Goal: Task Accomplishment & Management: Manage account settings

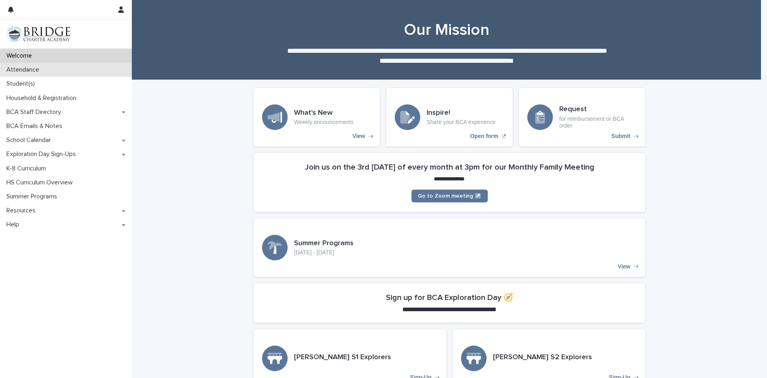
click at [36, 72] on p "Attendance" at bounding box center [24, 70] width 42 height 8
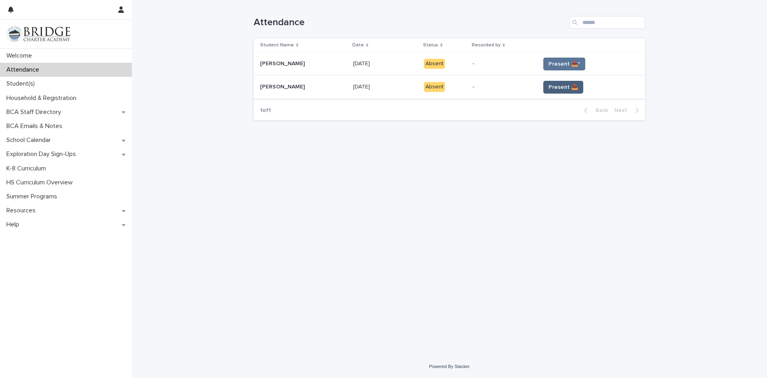
click at [560, 91] on span "Present 📥" at bounding box center [564, 87] width 30 height 8
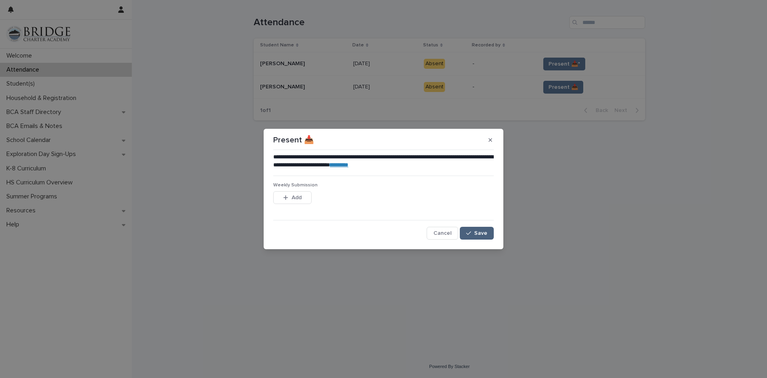
click at [473, 234] on div "button" at bounding box center [470, 233] width 8 height 6
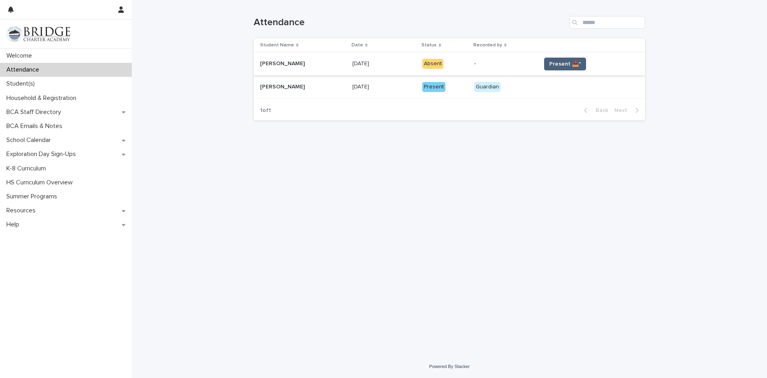
click at [564, 64] on span "Present 📥*" at bounding box center [565, 64] width 32 height 8
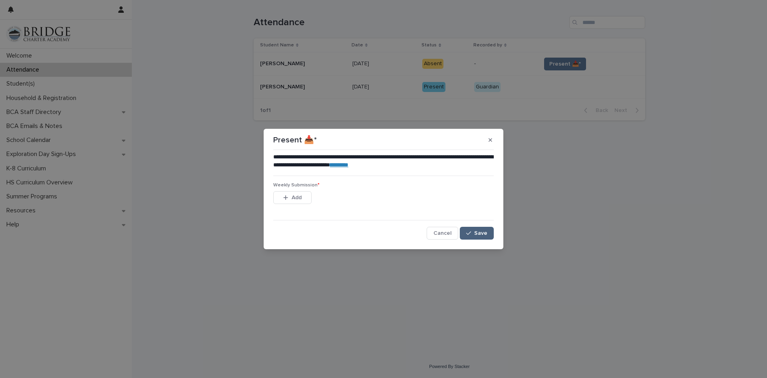
click at [472, 233] on div "button" at bounding box center [470, 233] width 8 height 6
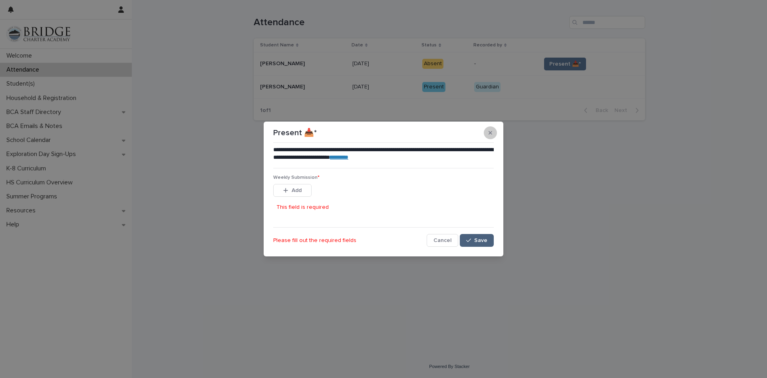
click at [491, 133] on icon "button" at bounding box center [491, 133] width 4 height 4
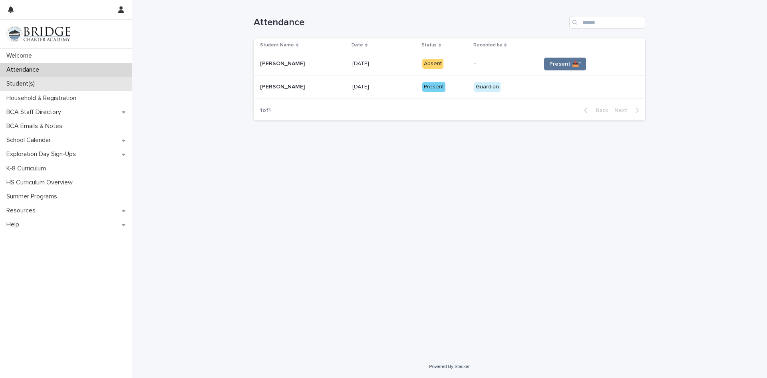
click at [36, 81] on p "Student(s)" at bounding box center [22, 84] width 38 height 8
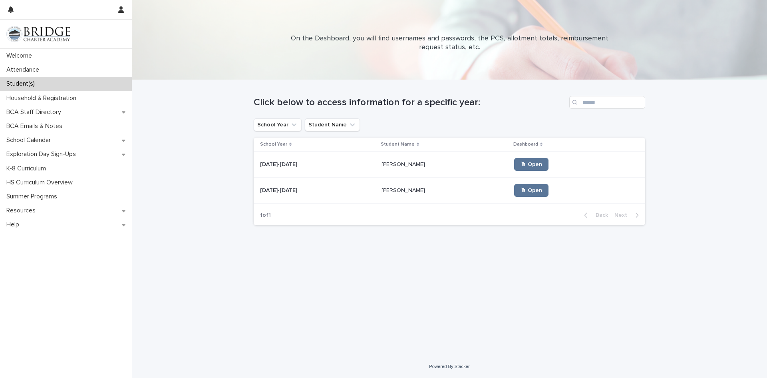
click at [301, 187] on p at bounding box center [317, 190] width 115 height 7
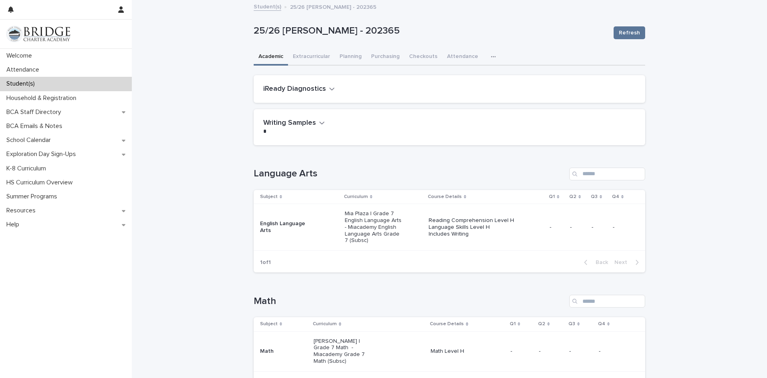
click at [550, 227] on p "-" at bounding box center [557, 227] width 14 height 7
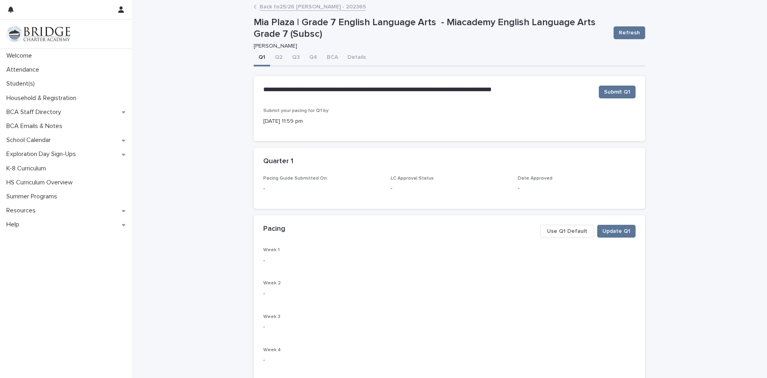
click at [565, 229] on span "Use Q1 Default" at bounding box center [567, 231] width 40 height 8
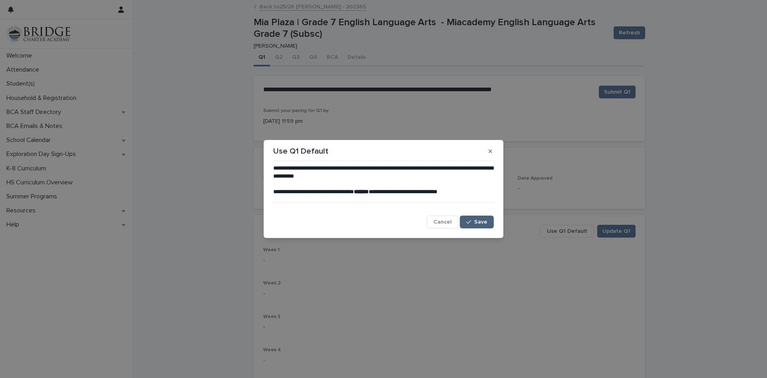
click at [483, 222] on span "Save" at bounding box center [480, 222] width 13 height 6
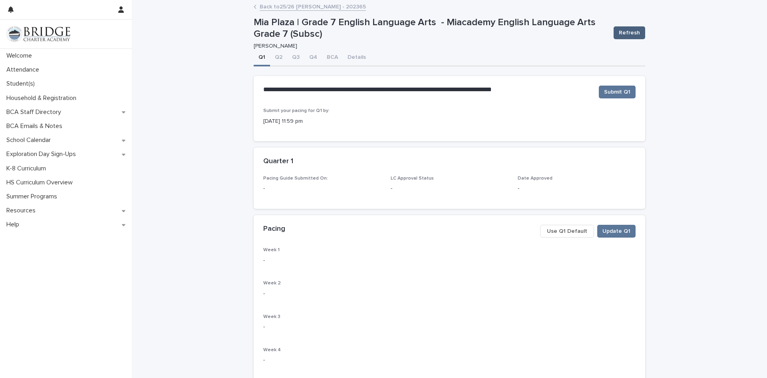
click at [624, 30] on span "Refresh" at bounding box center [629, 33] width 21 height 8
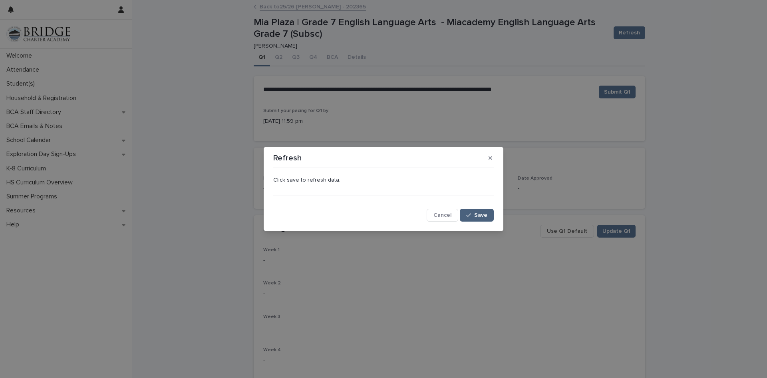
click at [477, 219] on button "Save" at bounding box center [477, 215] width 34 height 13
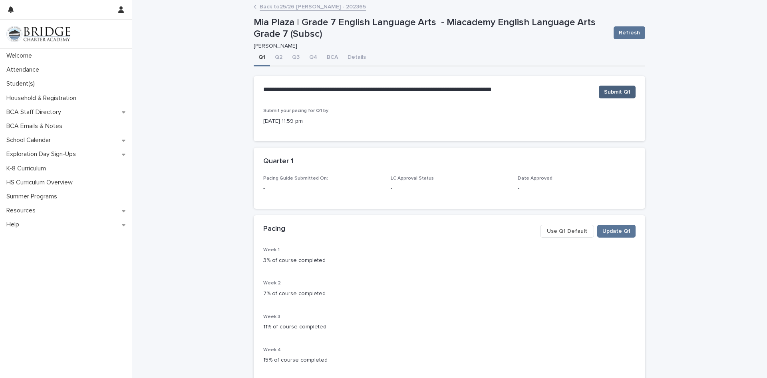
click at [606, 93] on span "Submit Q1" at bounding box center [617, 92] width 26 height 8
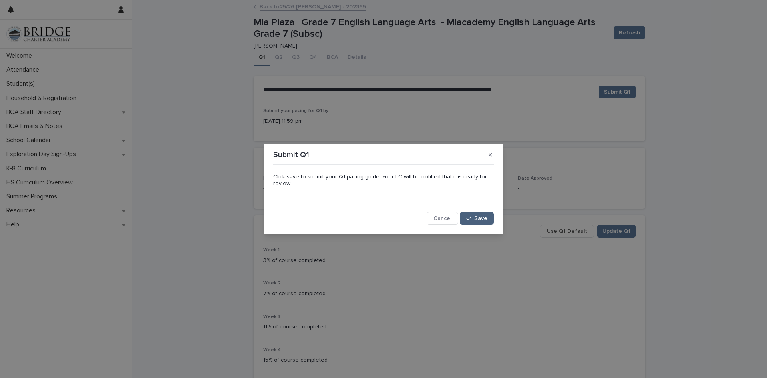
click at [477, 223] on button "Save" at bounding box center [477, 218] width 34 height 13
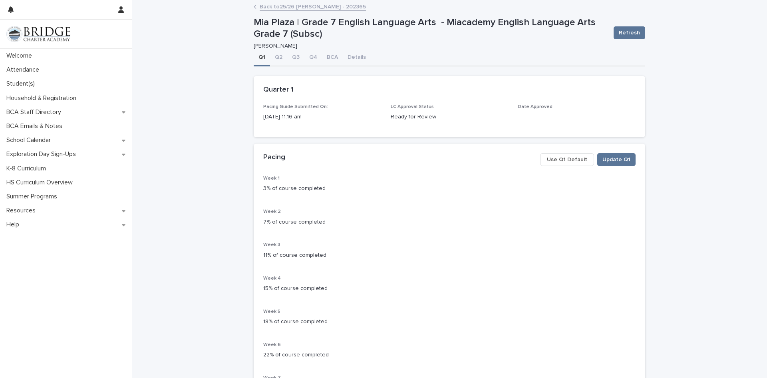
click at [282, 7] on link "Back to 25/26 [PERSON_NAME] - 202365" at bounding box center [313, 6] width 106 height 9
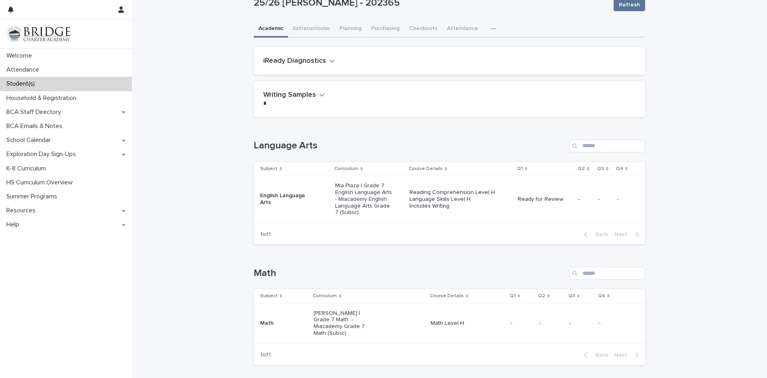
scroll to position [40, 0]
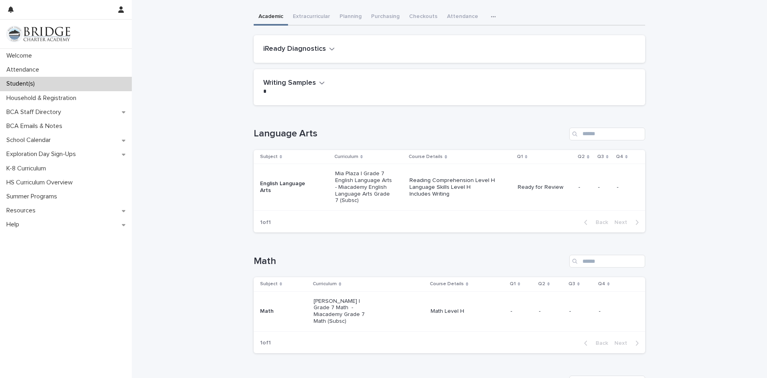
click at [511, 308] on p "-" at bounding box center [522, 311] width 22 height 7
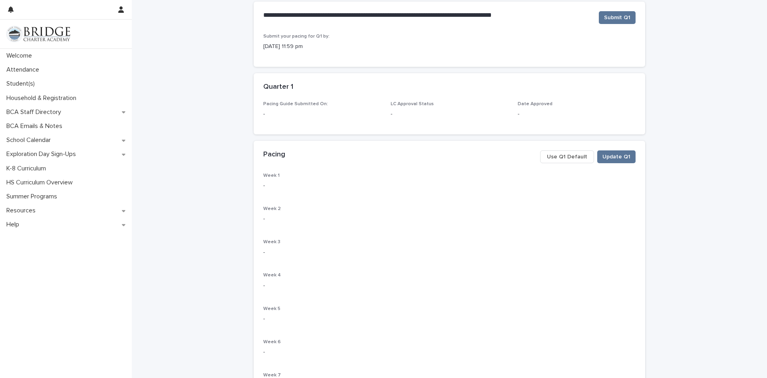
scroll to position [80, 0]
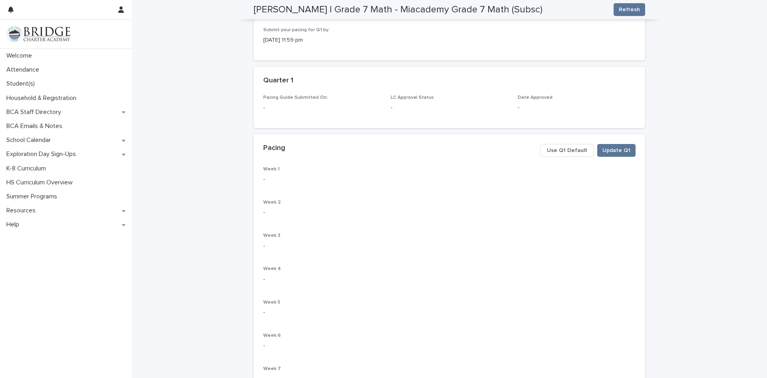
click at [560, 151] on span "Use Q1 Default" at bounding box center [567, 150] width 40 height 8
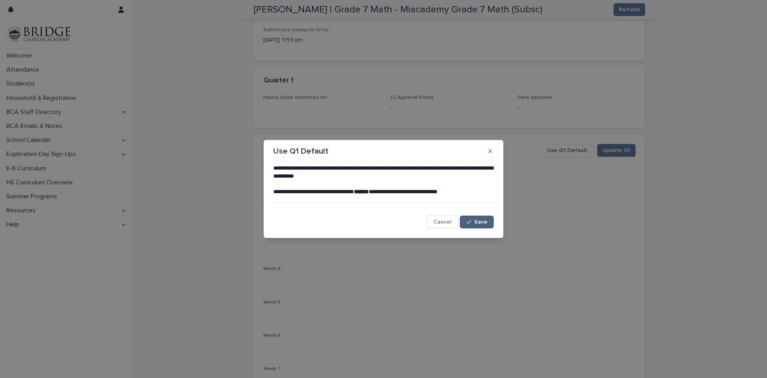
click at [479, 221] on span "Save" at bounding box center [480, 222] width 13 height 6
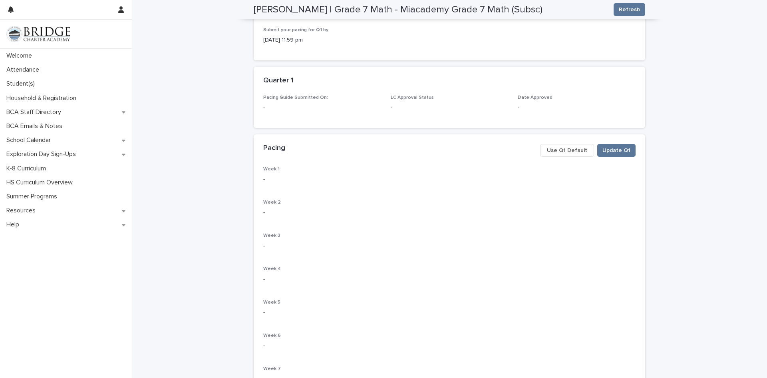
scroll to position [0, 0]
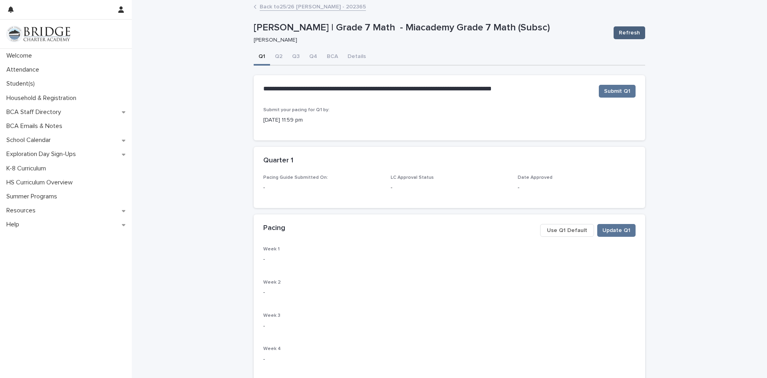
click at [620, 35] on span "Refresh" at bounding box center [629, 33] width 21 height 8
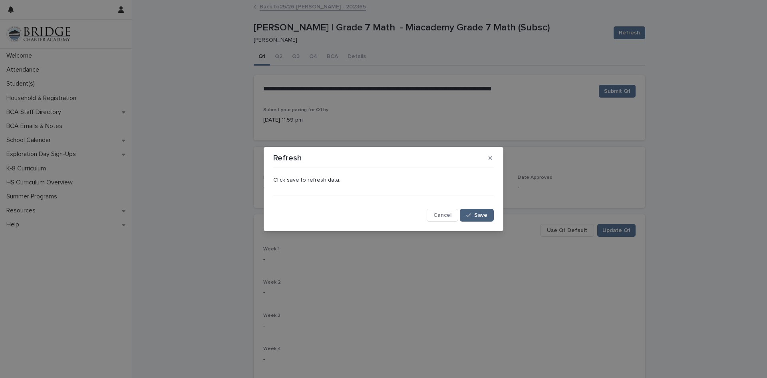
click at [469, 215] on icon "button" at bounding box center [468, 215] width 5 height 6
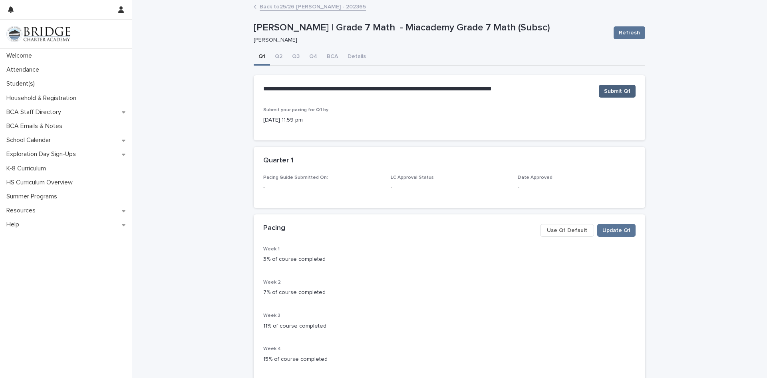
click at [615, 87] on span "Submit Q1" at bounding box center [617, 91] width 26 height 8
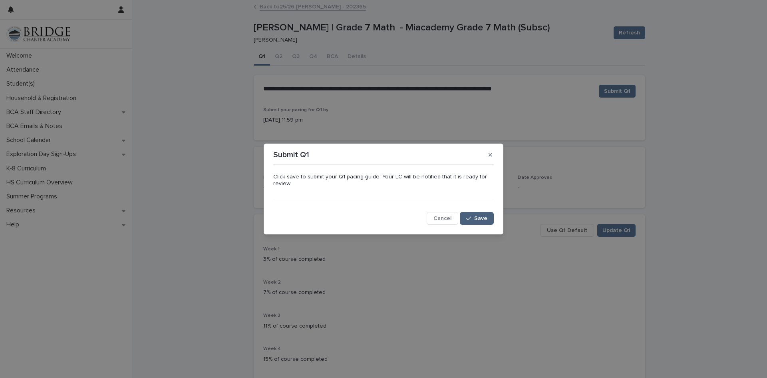
click at [477, 219] on span "Save" at bounding box center [480, 218] width 13 height 6
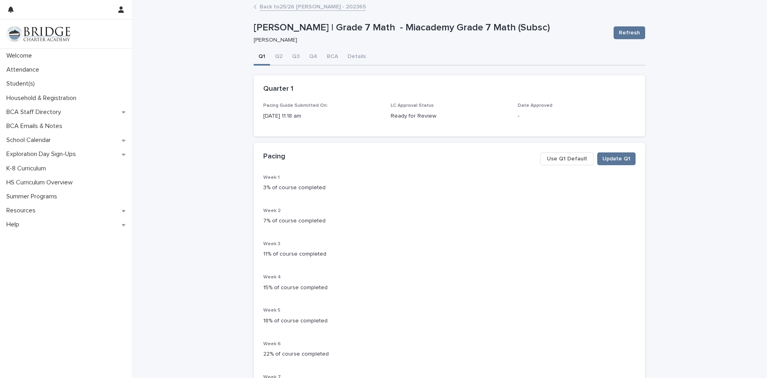
click at [258, 55] on button "Q1" at bounding box center [262, 57] width 16 height 17
click at [266, 6] on link "Back to 25/26 [PERSON_NAME] - 202365" at bounding box center [313, 6] width 106 height 9
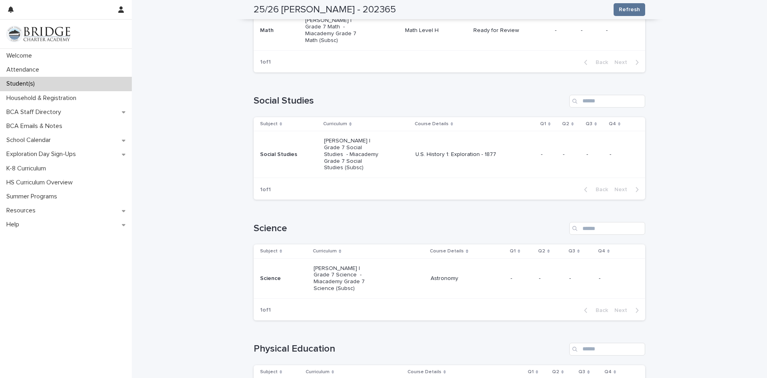
scroll to position [320, 0]
click at [538, 142] on td "-" at bounding box center [549, 155] width 22 height 47
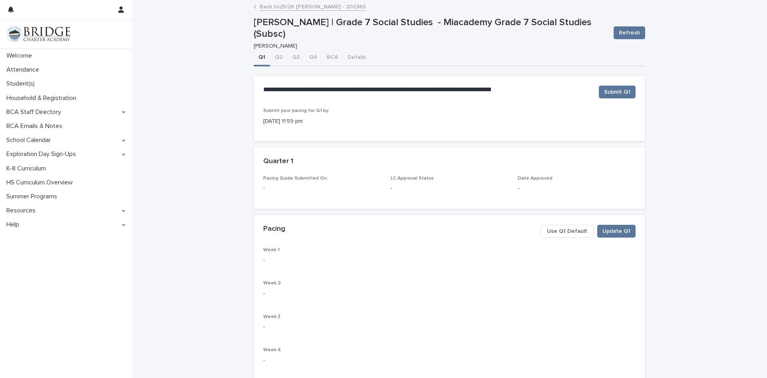
click at [574, 230] on span "Use Q1 Default" at bounding box center [567, 231] width 40 height 8
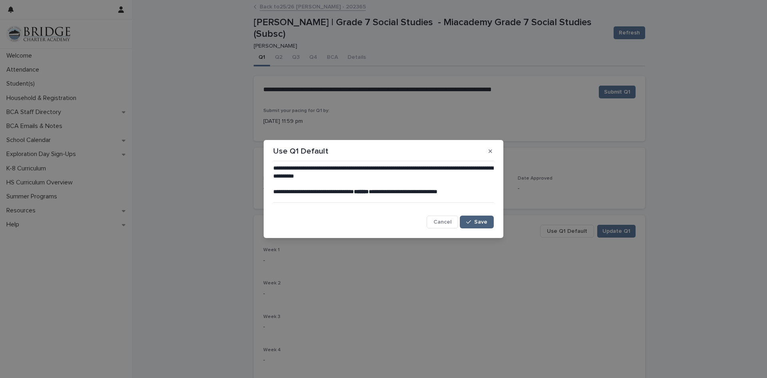
click at [475, 224] on span "Save" at bounding box center [480, 222] width 13 height 6
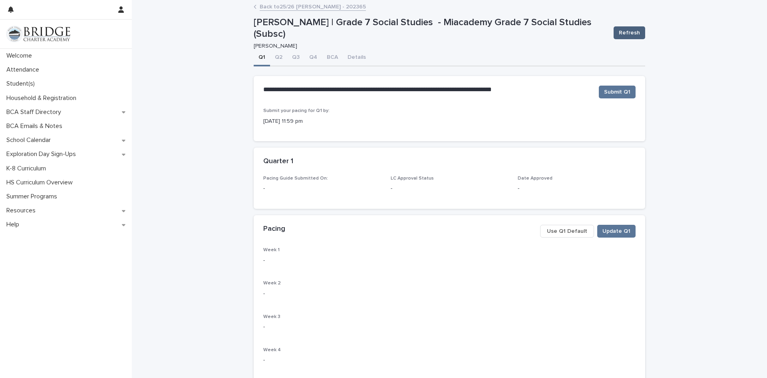
click at [621, 35] on span "Refresh" at bounding box center [629, 33] width 21 height 8
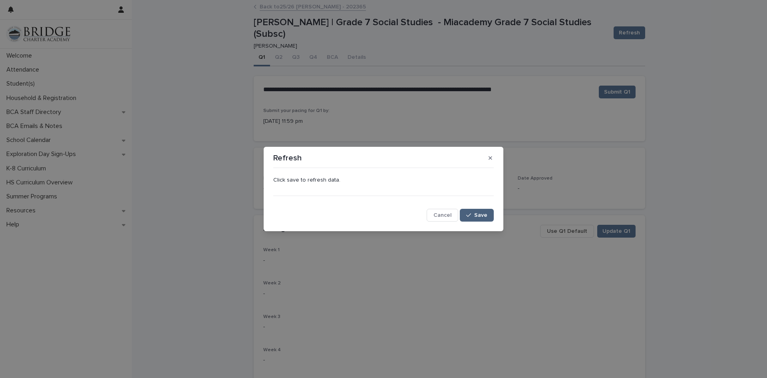
click at [476, 217] on span "Save" at bounding box center [480, 215] width 13 height 6
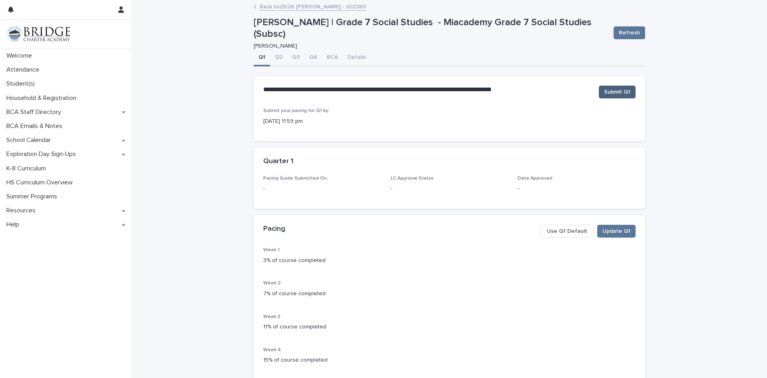
click at [606, 88] on span "Submit Q1" at bounding box center [617, 92] width 26 height 8
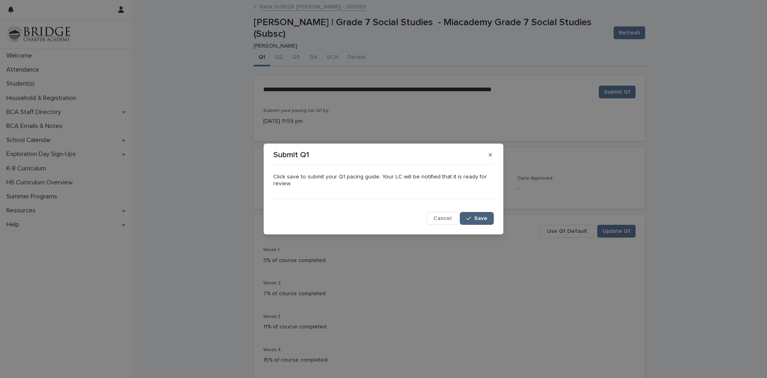
click at [470, 217] on icon "button" at bounding box center [468, 218] width 5 height 6
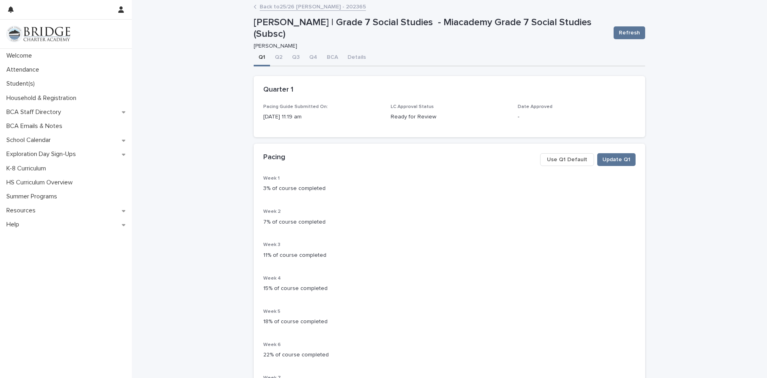
click at [274, 5] on link "Back to 25/26 [PERSON_NAME] - 202365" at bounding box center [313, 6] width 106 height 9
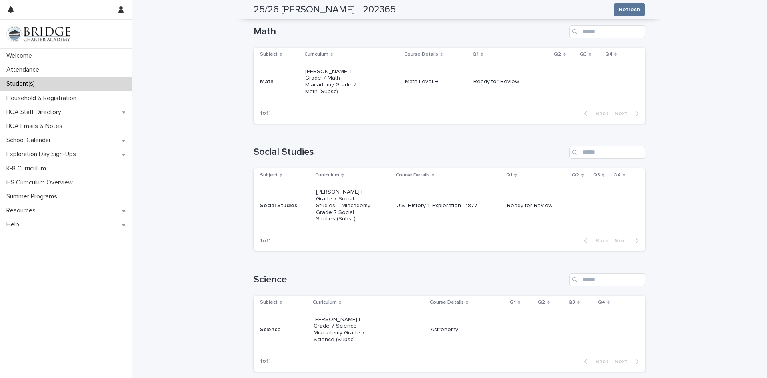
scroll to position [360, 0]
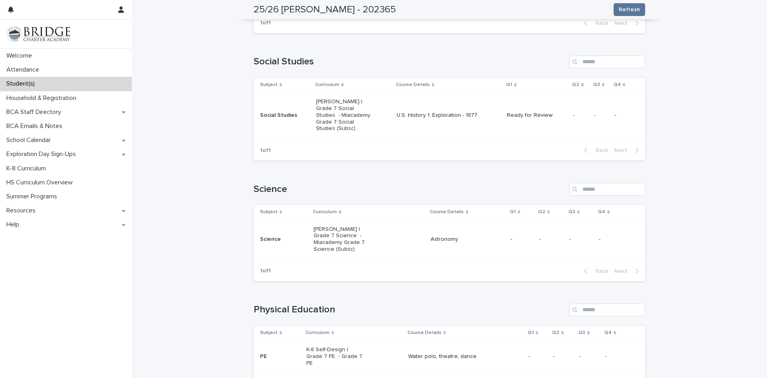
click at [511, 236] on p "-" at bounding box center [522, 239] width 22 height 7
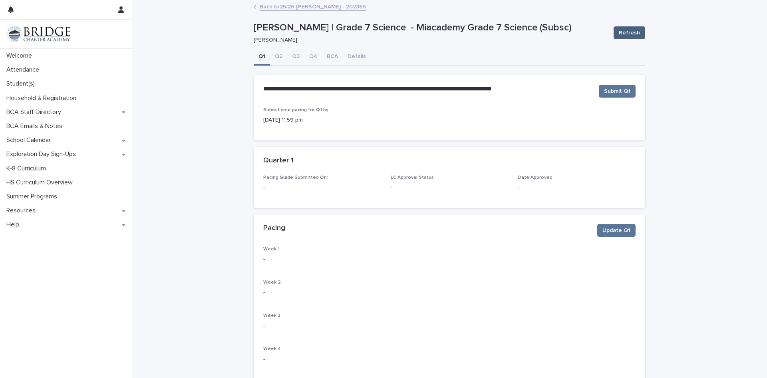
click at [623, 32] on span "Refresh" at bounding box center [629, 33] width 21 height 8
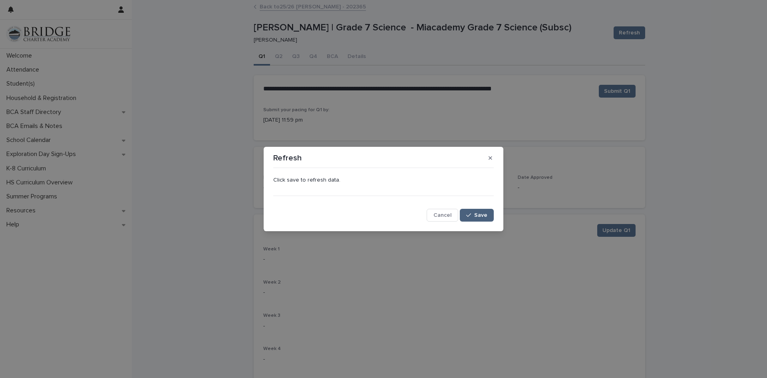
click at [478, 215] on span "Save" at bounding box center [480, 215] width 13 height 6
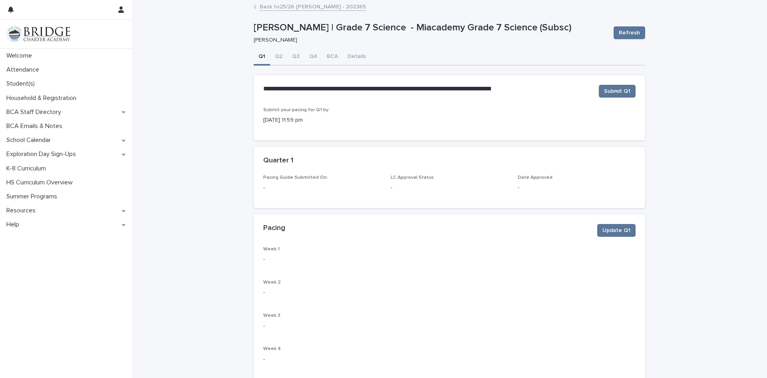
click at [280, 5] on link "Back to 25/26 [PERSON_NAME] - 202365" at bounding box center [313, 6] width 106 height 9
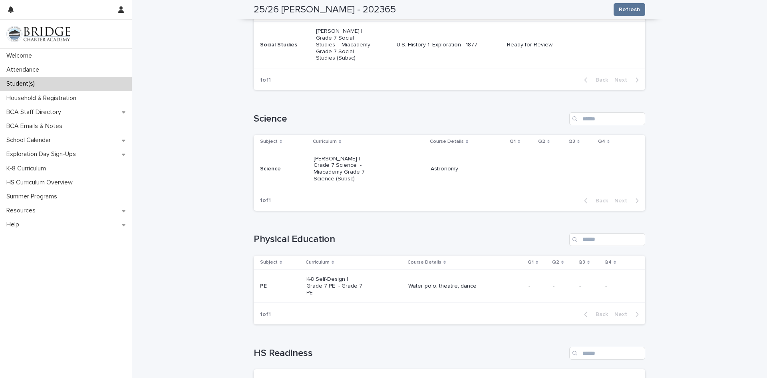
scroll to position [439, 0]
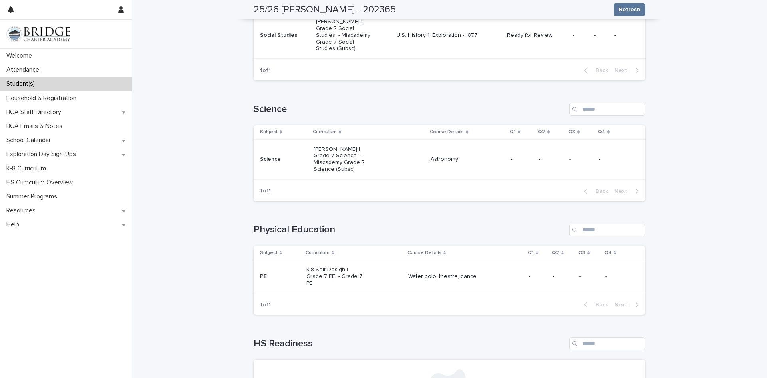
click at [529, 273] on p "-" at bounding box center [538, 276] width 18 height 7
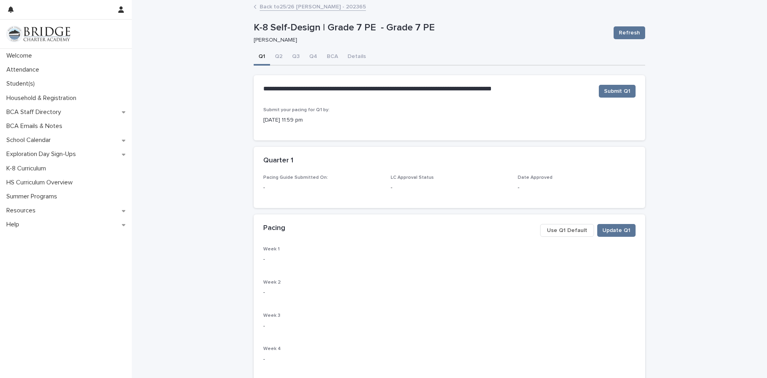
click at [572, 231] on span "Use Q1 Default" at bounding box center [567, 230] width 40 height 8
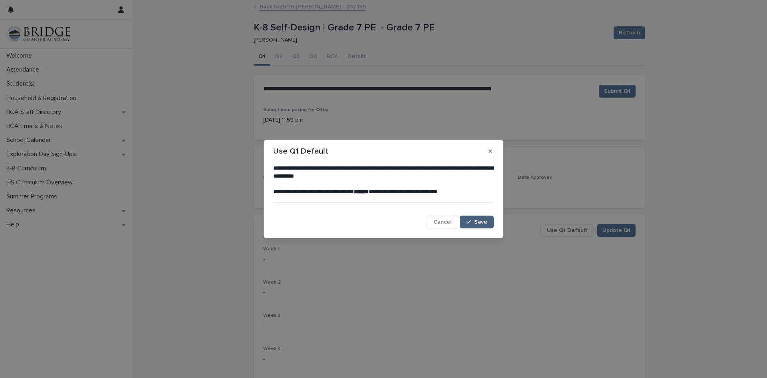
click at [472, 217] on button "Save" at bounding box center [477, 221] width 34 height 13
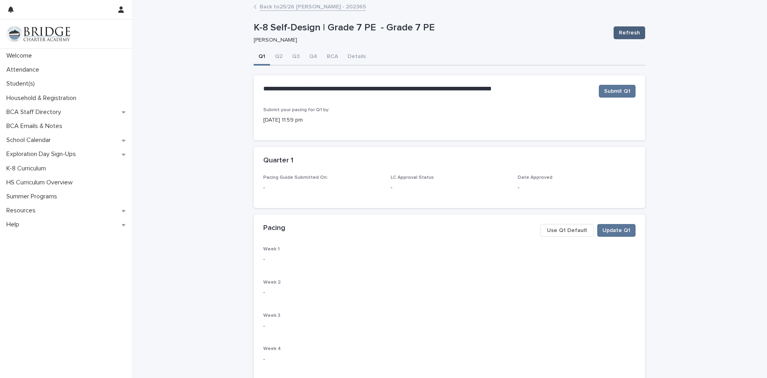
click at [626, 32] on span "Refresh" at bounding box center [629, 33] width 21 height 8
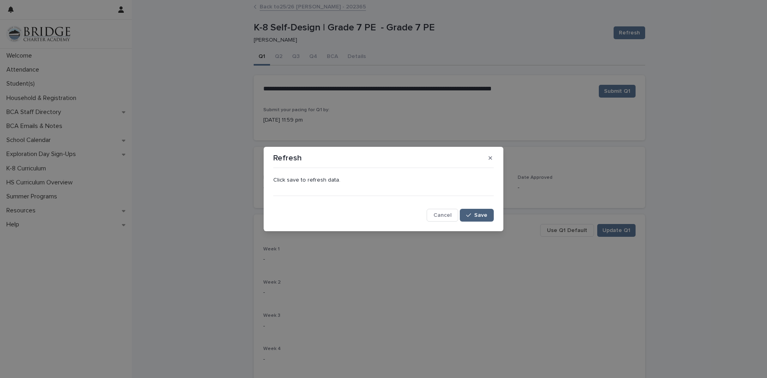
click at [479, 216] on span "Save" at bounding box center [480, 215] width 13 height 6
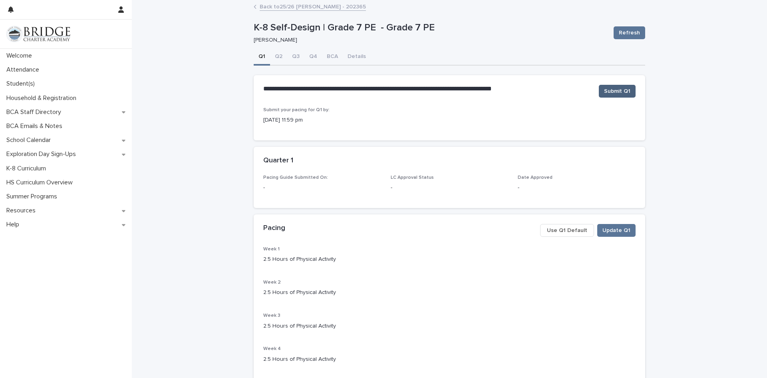
click at [616, 91] on span "Submit Q1" at bounding box center [617, 91] width 26 height 8
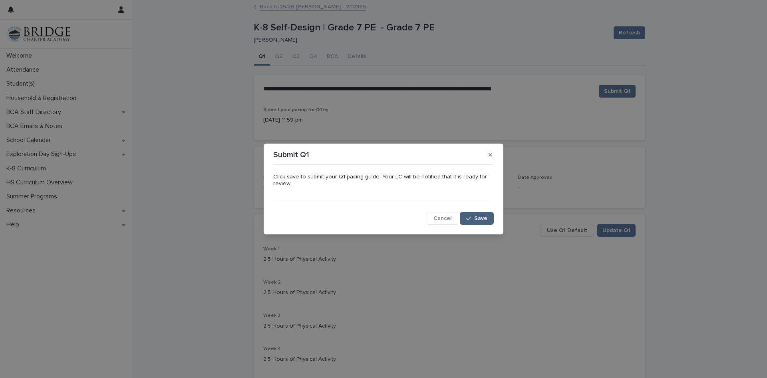
click at [470, 218] on icon "button" at bounding box center [468, 218] width 5 height 6
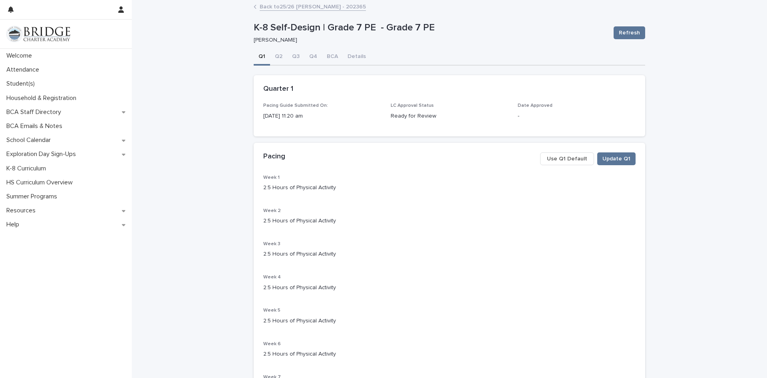
click at [268, 8] on link "Back to 25/26 [PERSON_NAME] - 202365" at bounding box center [313, 6] width 106 height 9
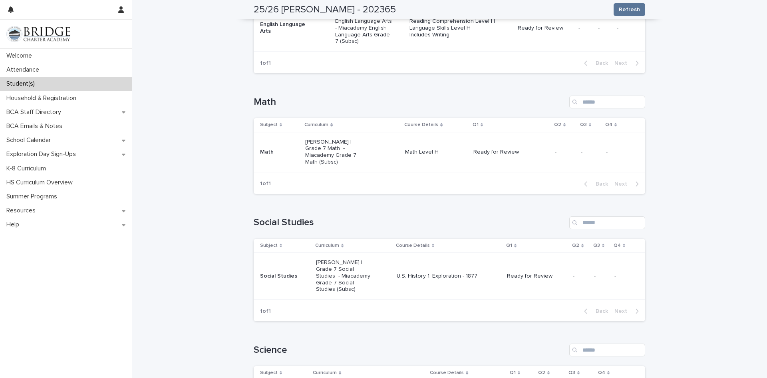
scroll to position [200, 0]
click at [523, 272] on p "Ready for Review" at bounding box center [535, 275] width 57 height 7
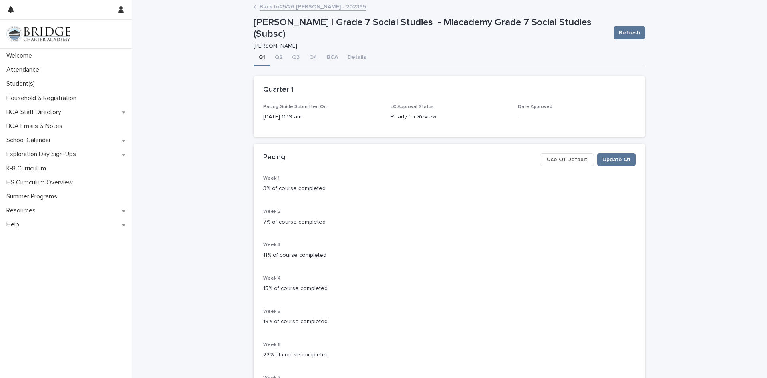
click at [272, 7] on link "Back to 25/26 [PERSON_NAME] - 202365" at bounding box center [313, 6] width 106 height 9
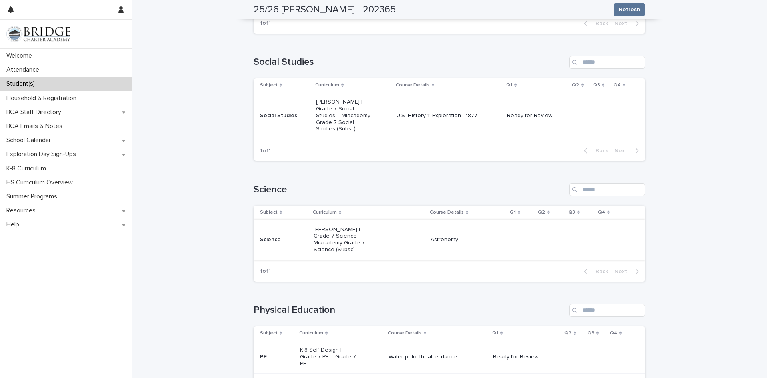
scroll to position [360, 0]
click at [511, 236] on p "-" at bounding box center [522, 239] width 22 height 7
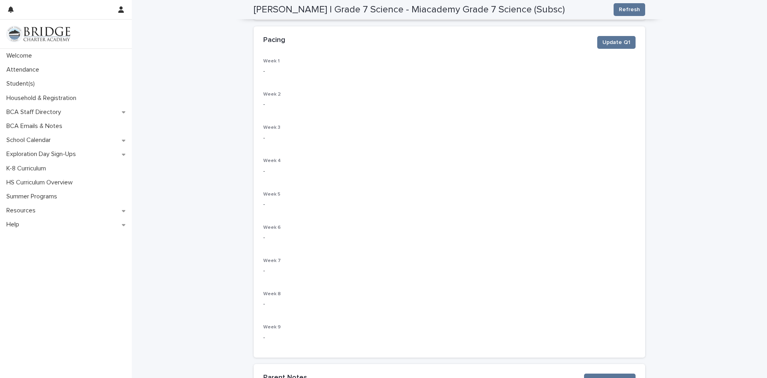
scroll to position [111, 0]
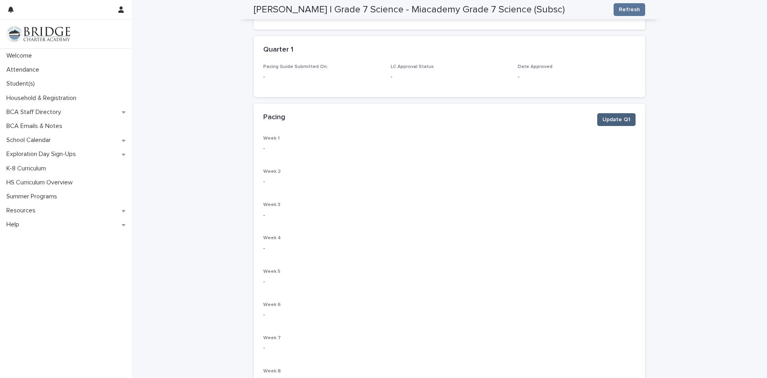
click at [613, 120] on span "Update Q1" at bounding box center [616, 119] width 28 height 8
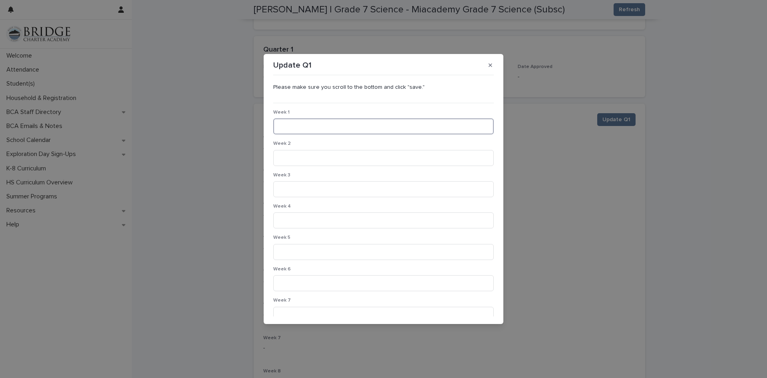
click at [313, 125] on input at bounding box center [383, 126] width 221 height 16
type input "**********"
click at [316, 157] on input at bounding box center [383, 158] width 221 height 16
type input "**********"
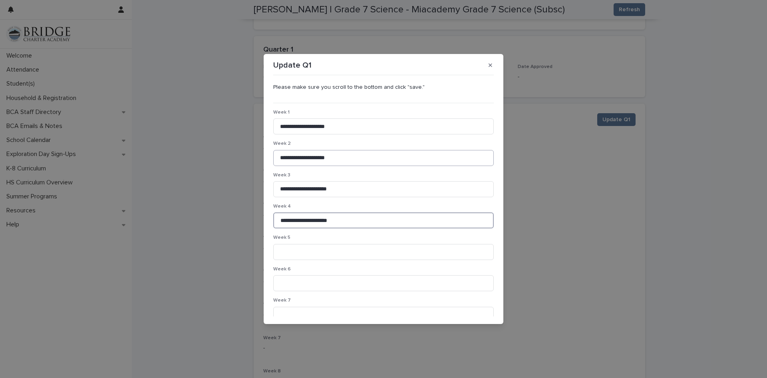
type input "**********"
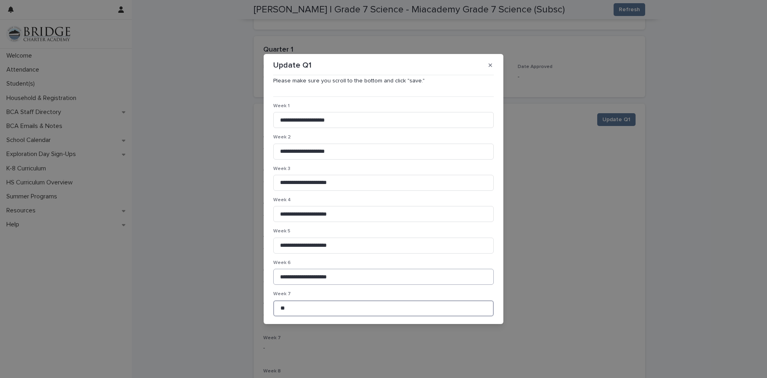
type input "**"
click at [284, 278] on input "**********" at bounding box center [383, 276] width 221 height 16
type input "**********"
click at [287, 308] on input "**" at bounding box center [383, 308] width 221 height 16
type input "**********"
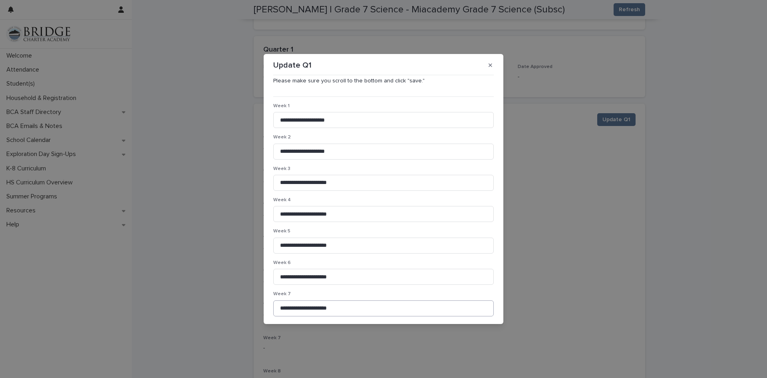
scroll to position [101, 0]
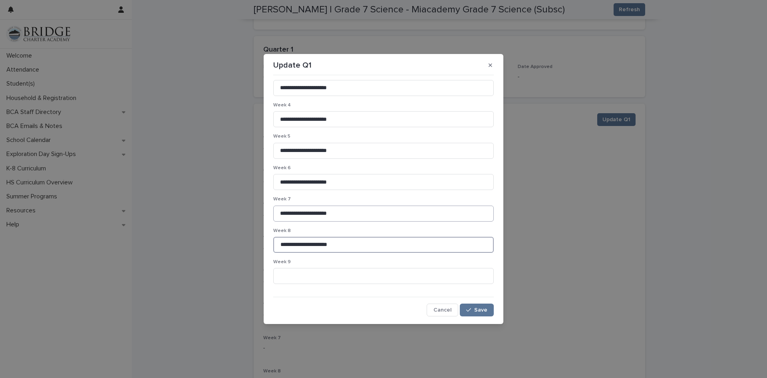
type input "**********"
click at [474, 311] on span "Save" at bounding box center [480, 310] width 13 height 6
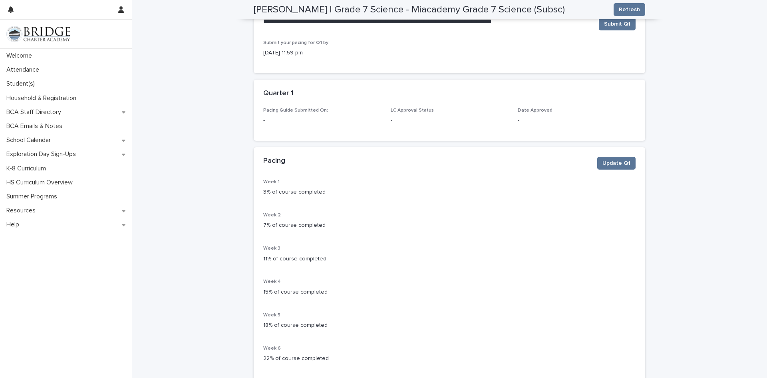
scroll to position [0, 0]
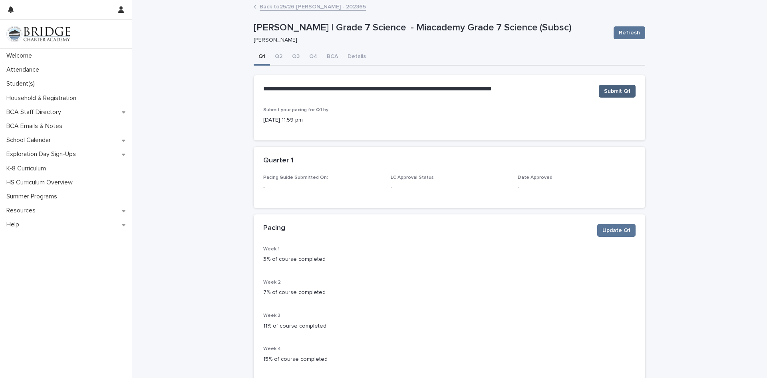
click at [624, 90] on span "Submit Q1" at bounding box center [617, 91] width 26 height 8
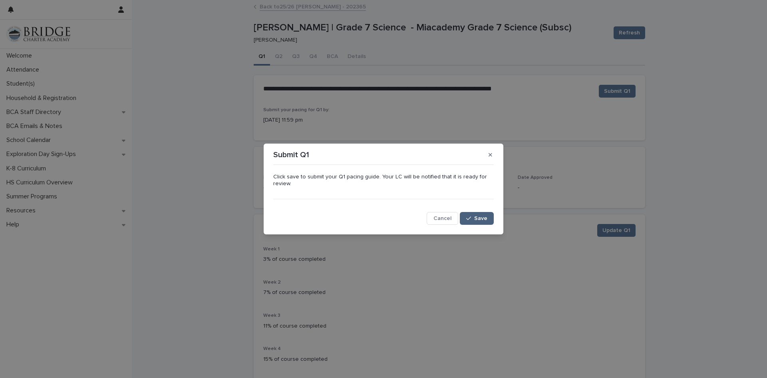
click at [483, 217] on span "Save" at bounding box center [480, 218] width 13 height 6
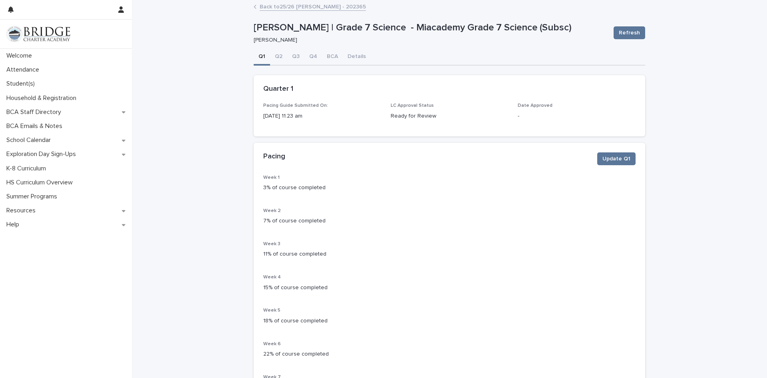
click at [260, 9] on link "Back to 25/26 [PERSON_NAME] - 202365" at bounding box center [313, 6] width 106 height 9
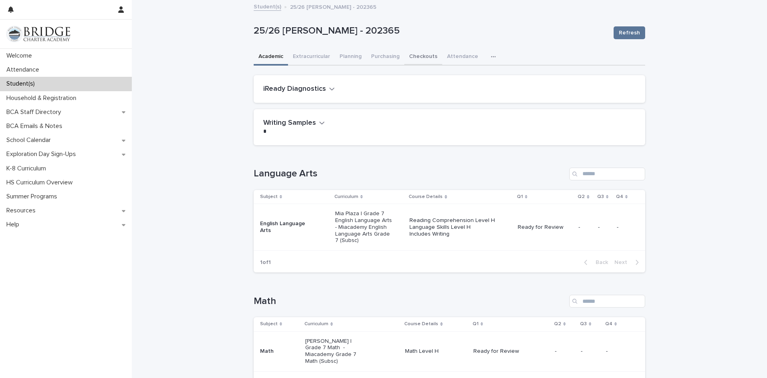
click at [407, 54] on button "Checkouts" at bounding box center [423, 57] width 38 height 17
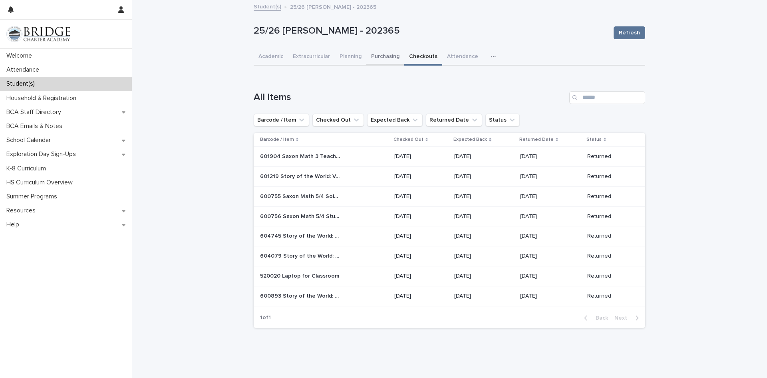
click at [386, 56] on button "Purchasing" at bounding box center [385, 57] width 38 height 17
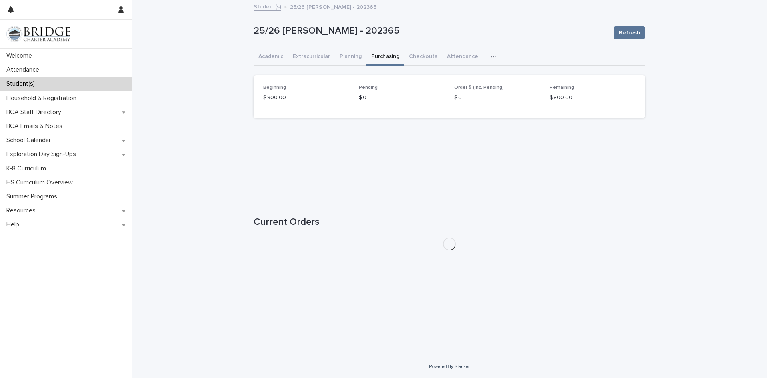
click at [268, 7] on link "Student(s)" at bounding box center [268, 6] width 28 height 9
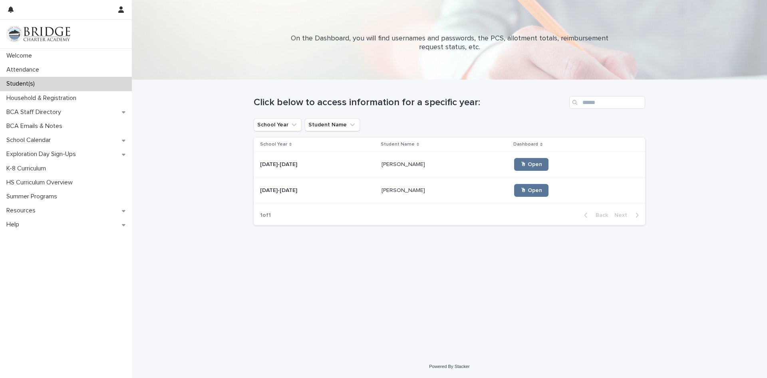
click at [391, 169] on div "[PERSON_NAME] [PERSON_NAME]" at bounding box center [445, 164] width 127 height 13
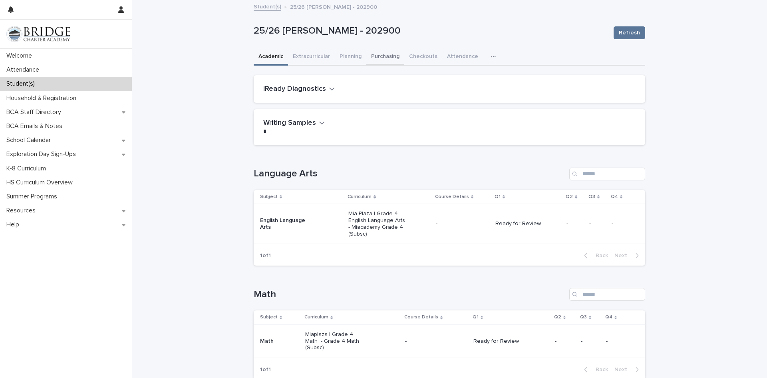
click at [388, 56] on button "Purchasing" at bounding box center [385, 57] width 38 height 17
